Goal: Find contact information: Find contact information

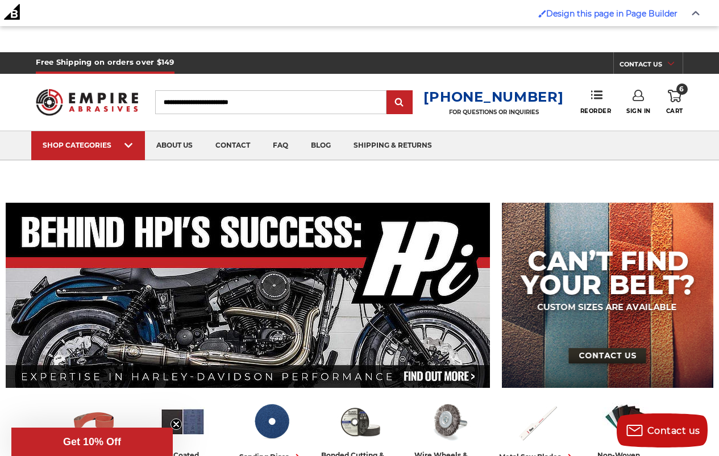
scroll to position [2378, 0]
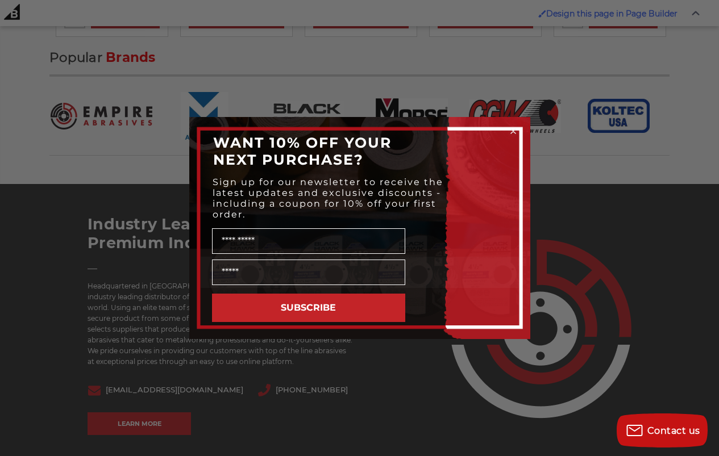
click at [452, 49] on div "Close dialog WANT 10% OFF YOUR NEXT PURCHASE? Sign up for our newsletter to rec…" at bounding box center [359, 228] width 719 height 456
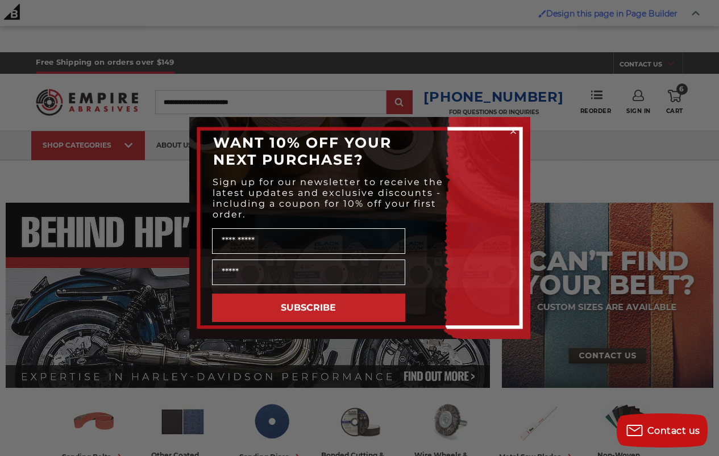
click at [515, 128] on circle "Close dialog" at bounding box center [512, 131] width 11 height 11
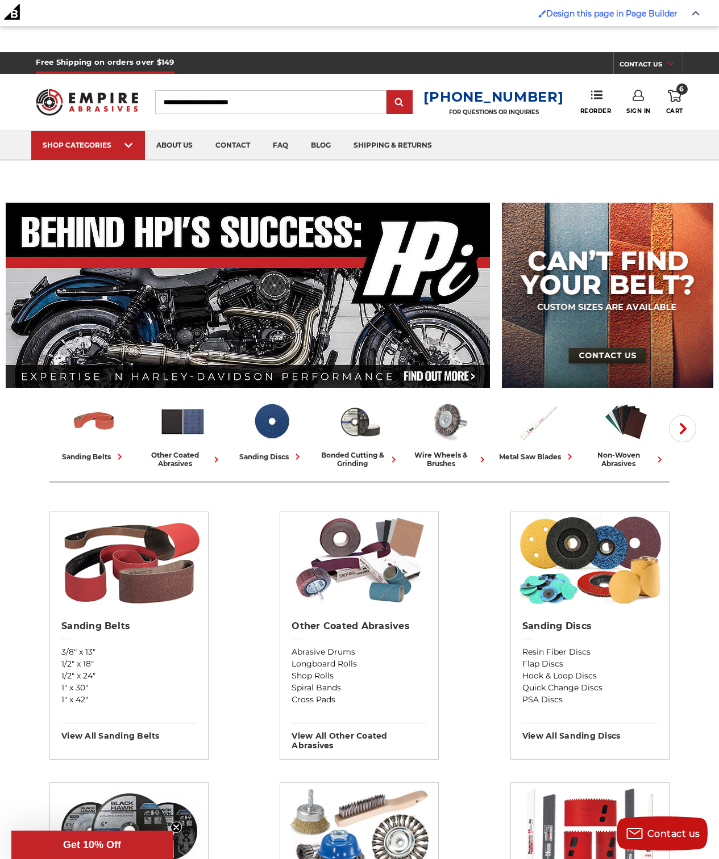
click at [615, 324] on img at bounding box center [607, 295] width 211 height 185
